Goal: Task Accomplishment & Management: Manage account settings

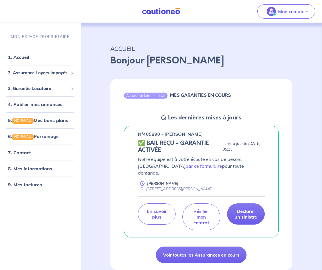
scroll to position [50, 0]
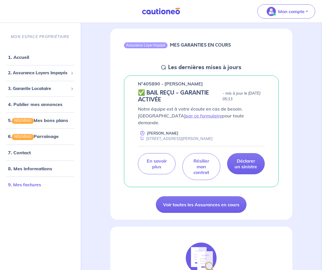
click at [29, 182] on link "9. Mes factures" at bounding box center [24, 184] width 33 height 6
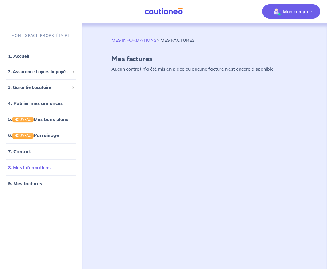
click at [33, 165] on link "8. Mes informations" at bounding box center [29, 167] width 42 height 6
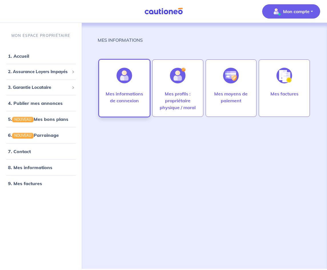
click at [128, 105] on div "Mes informations de connexion" at bounding box center [124, 102] width 48 height 25
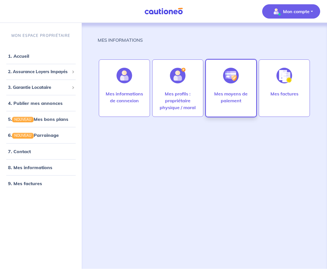
click at [227, 93] on p "Mes moyens de paiement" at bounding box center [230, 97] width 39 height 14
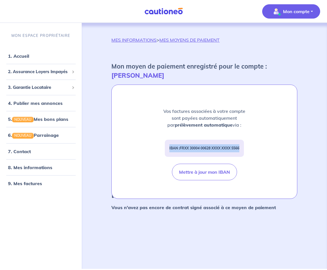
drag, startPoint x: 168, startPoint y: 149, endPoint x: 247, endPoint y: 146, distance: 78.8
click at [247, 146] on div "Vos factures associées à votre compte sont payées automatiquement par prélèveme…" at bounding box center [204, 142] width 185 height 114
click at [241, 150] on div "IBAN : FRXX [FINANCIAL_ID] XXXX XXXX 5566" at bounding box center [204, 147] width 79 height 17
drag, startPoint x: 218, startPoint y: 155, endPoint x: 167, endPoint y: 148, distance: 52.2
click at [167, 148] on div "IBAN : FRXX [FINANCIAL_ID] XXXX XXXX 5566" at bounding box center [204, 147] width 79 height 17
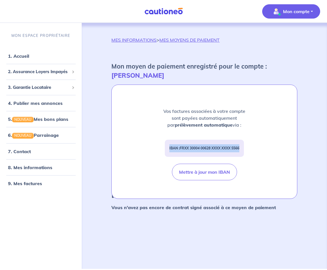
drag, startPoint x: 244, startPoint y: 148, endPoint x: 163, endPoint y: 149, distance: 81.6
click at [163, 149] on div "Vos factures associées à votre compte sont payées automatiquement par prélèveme…" at bounding box center [204, 142] width 185 height 114
click at [201, 142] on div "IBAN : FRXX [FINANCIAL_ID] XXXX XXXX 5566" at bounding box center [204, 147] width 79 height 17
